Goal: Task Accomplishment & Management: Understand process/instructions

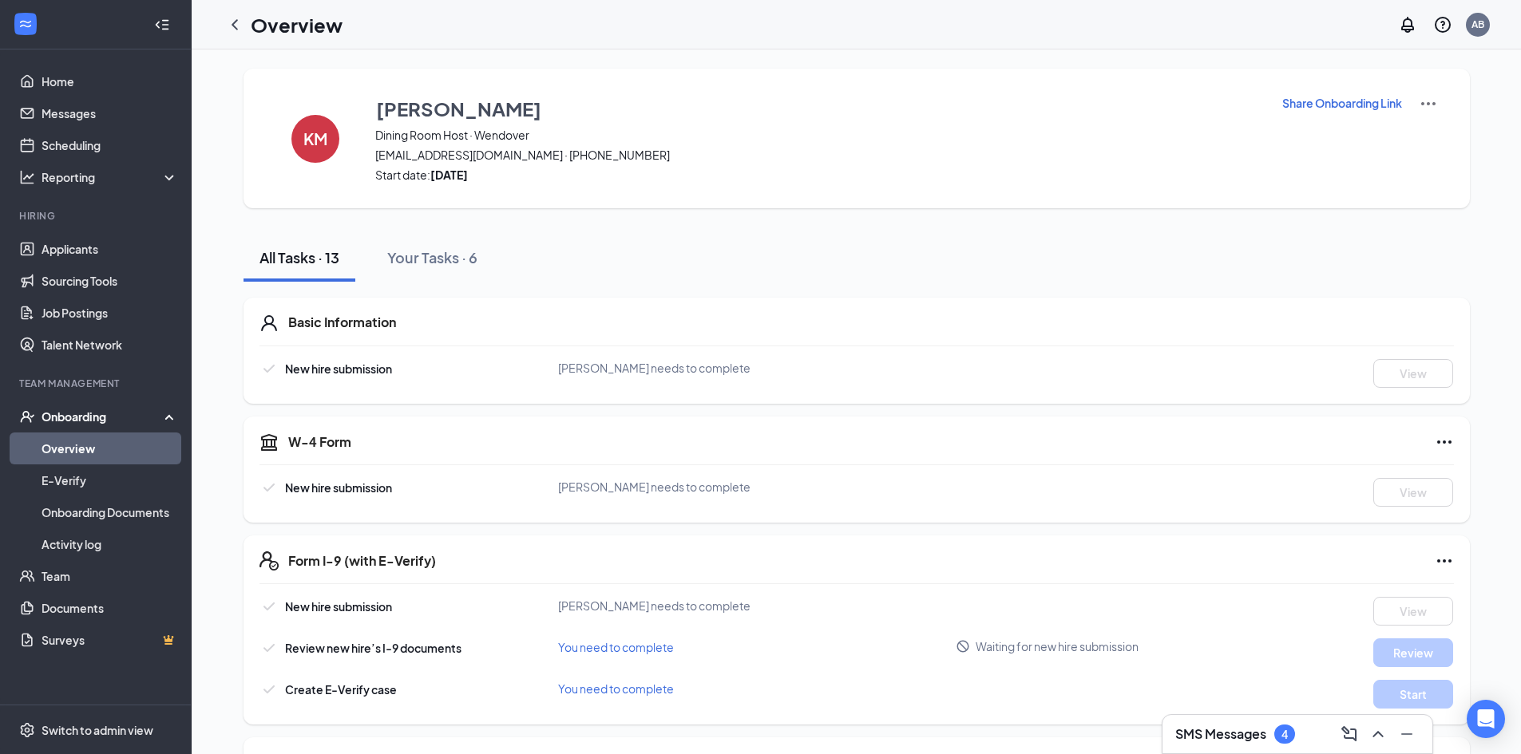
click at [102, 417] on div "Onboarding" at bounding box center [103, 417] width 123 height 16
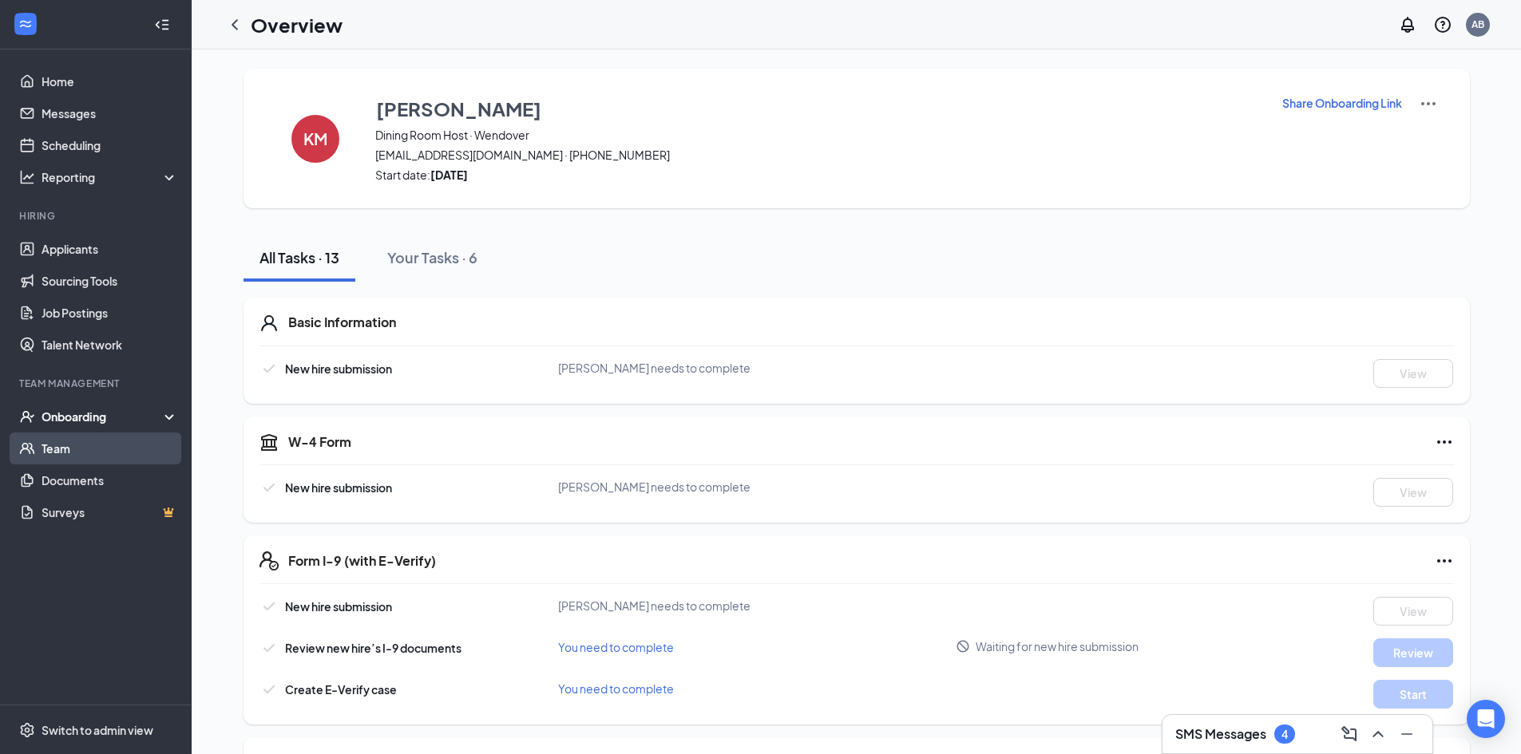
click at [82, 452] on link "Team" at bounding box center [110, 449] width 136 height 32
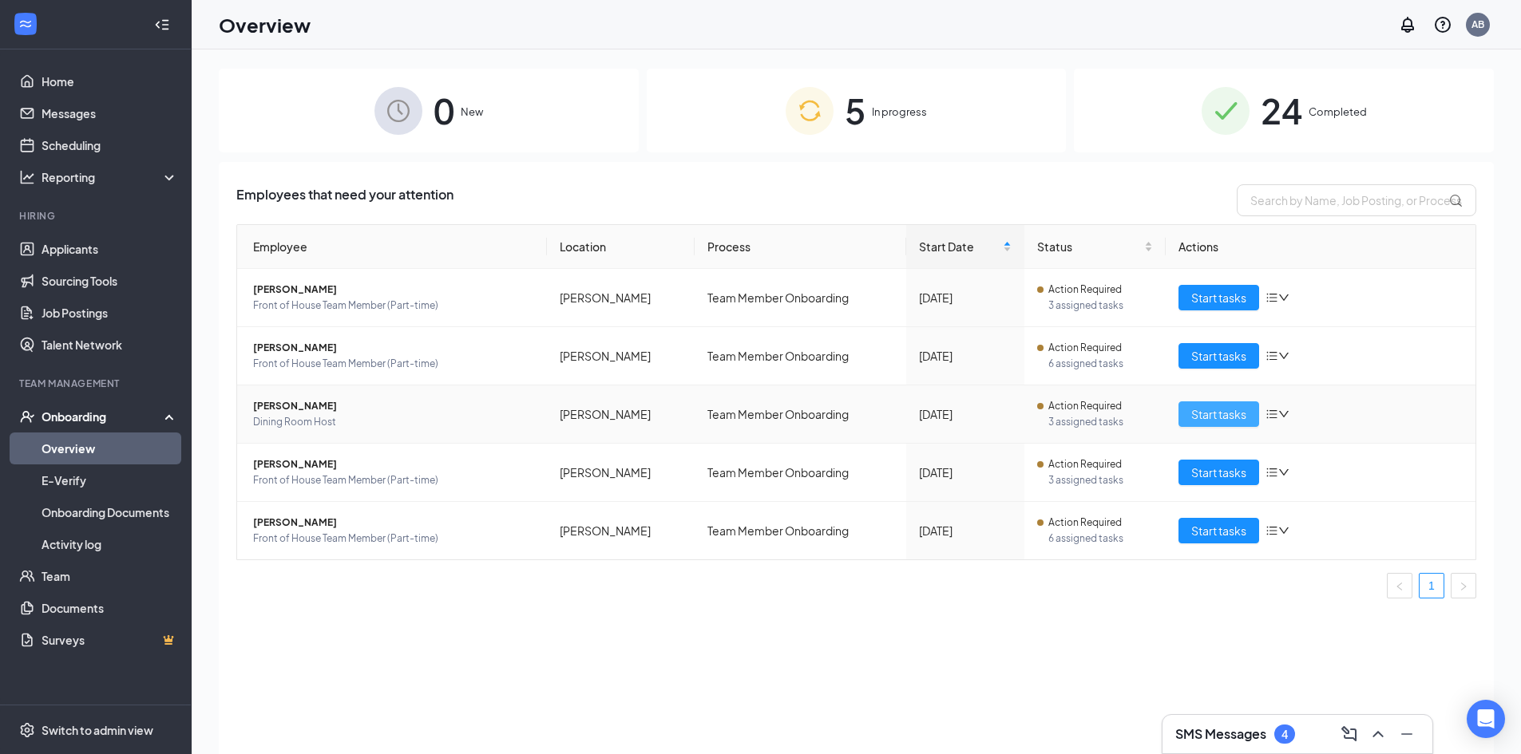
click at [1232, 417] on span "Start tasks" at bounding box center [1218, 414] width 55 height 18
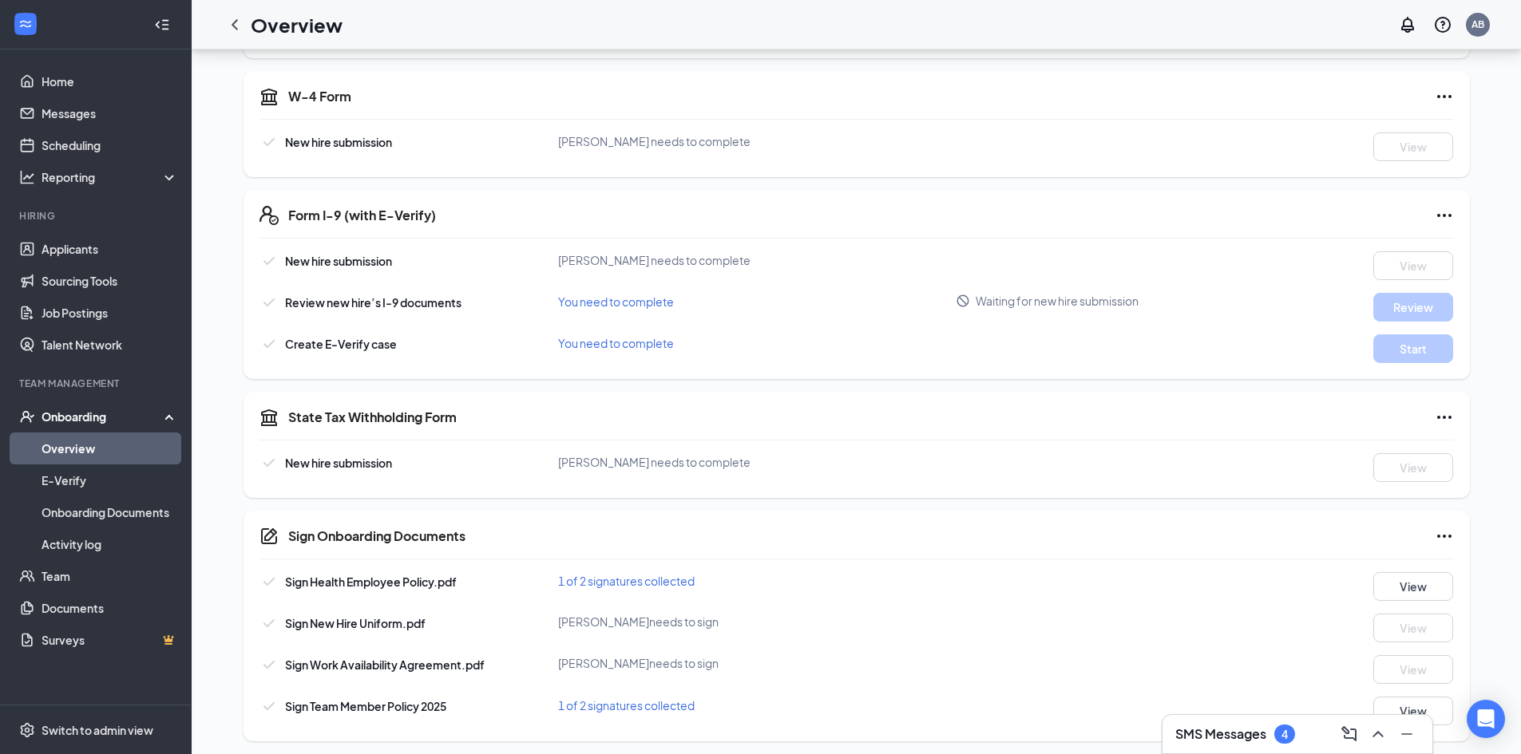
scroll to position [116, 0]
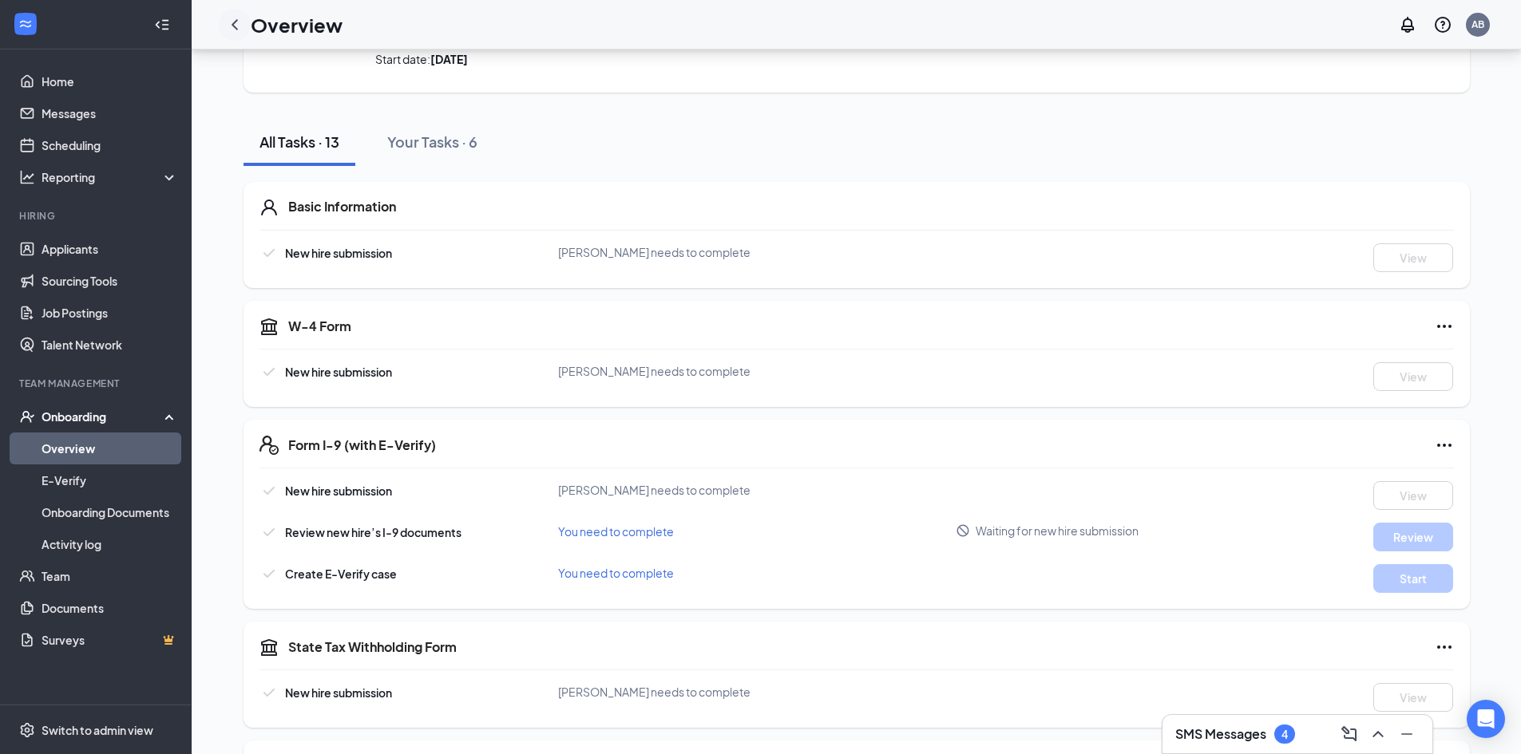
click at [237, 24] on icon "ChevronLeft" at bounding box center [234, 24] width 19 height 19
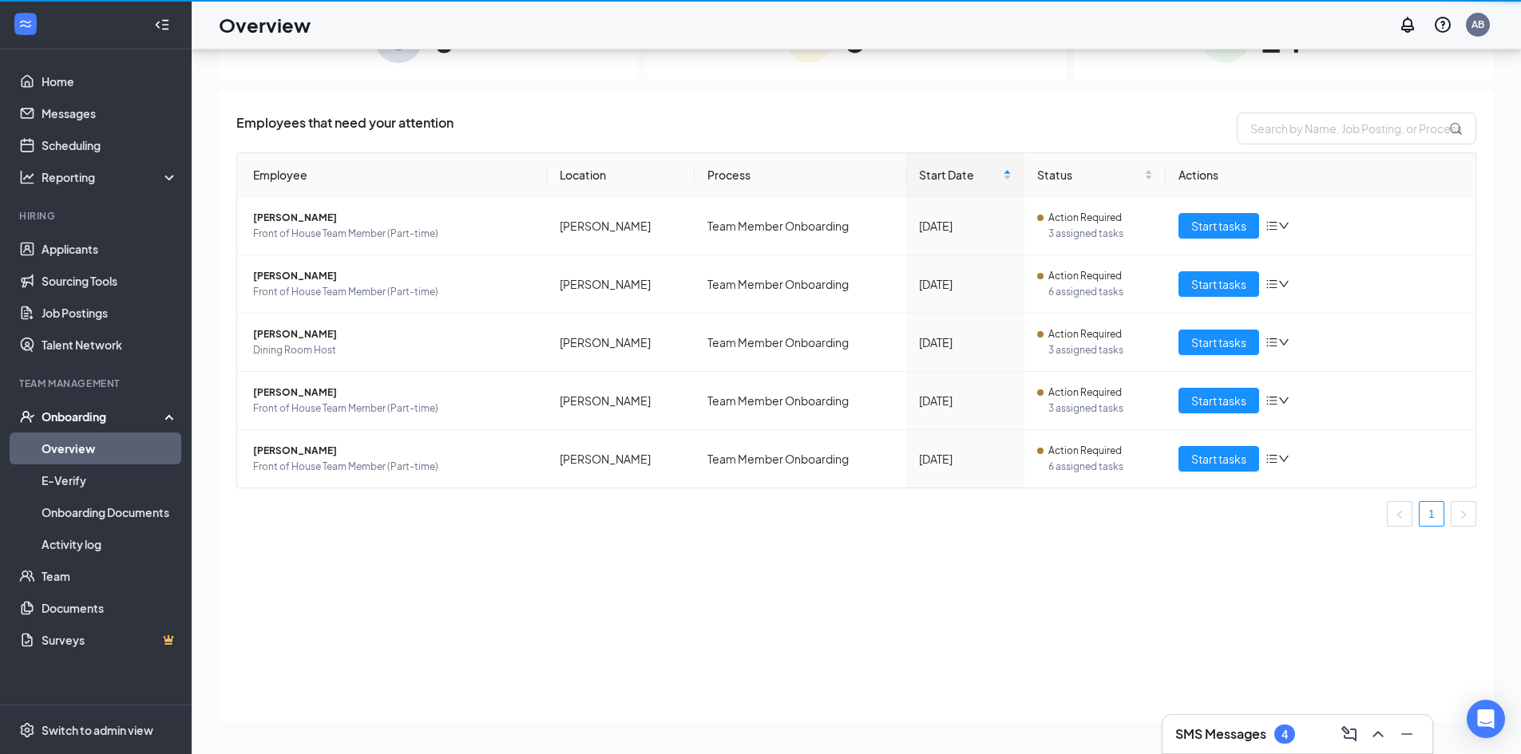
scroll to position [72, 0]
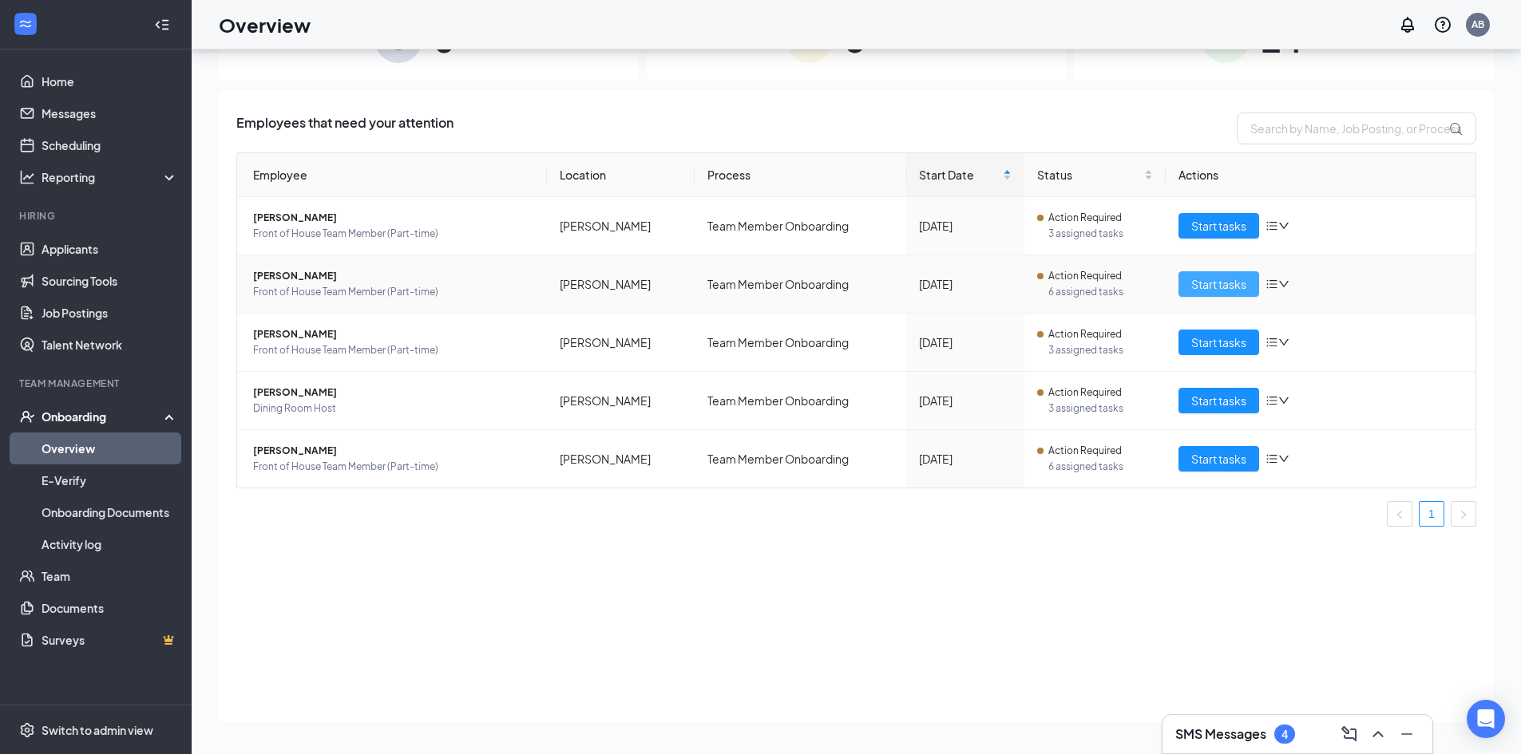
click at [1200, 287] on span "Start tasks" at bounding box center [1218, 284] width 55 height 18
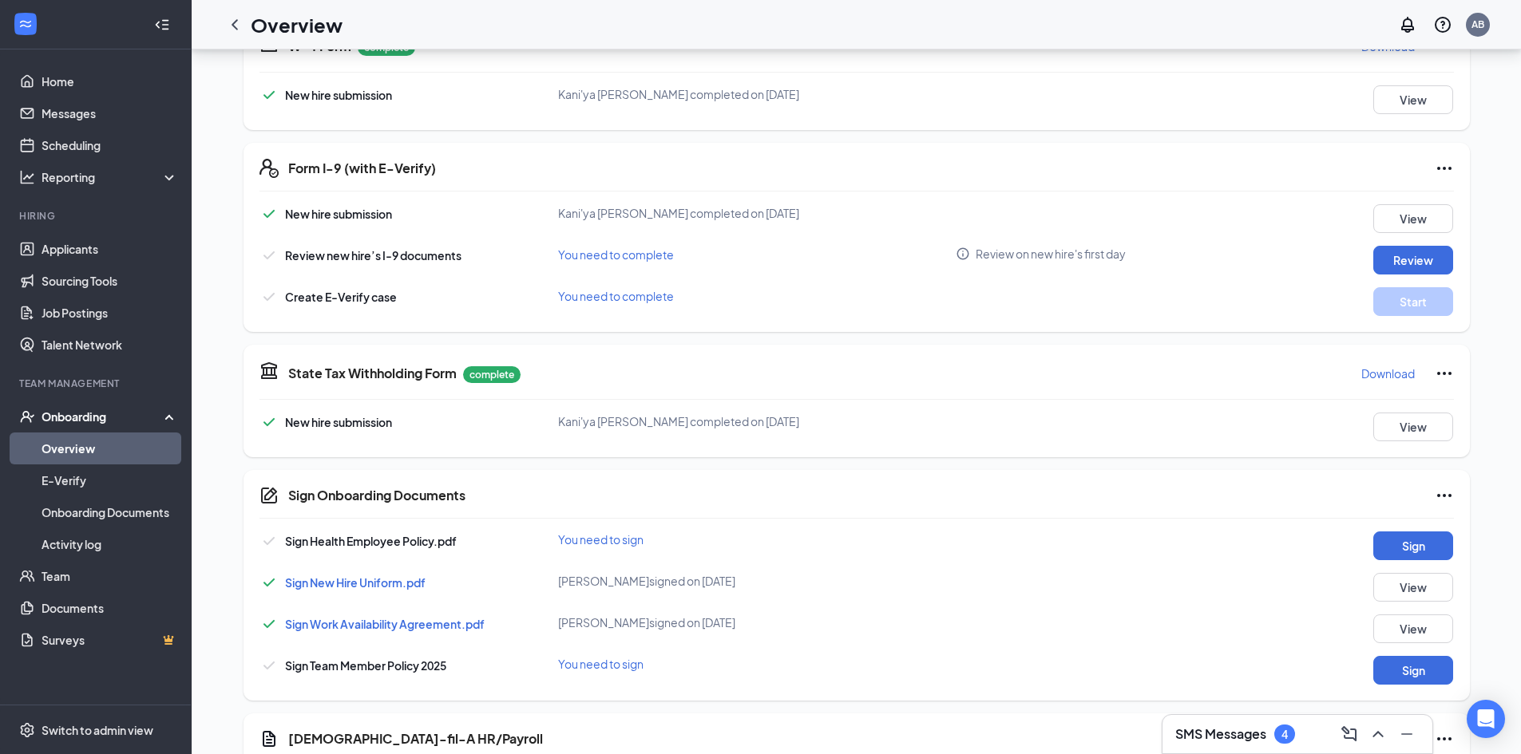
scroll to position [80, 0]
